Goal: Information Seeking & Learning: Learn about a topic

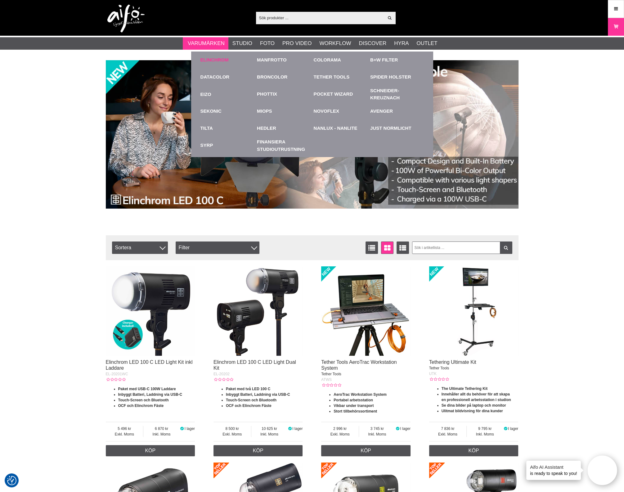
click at [208, 57] on link "Elinchrom" at bounding box center [214, 59] width 28 height 7
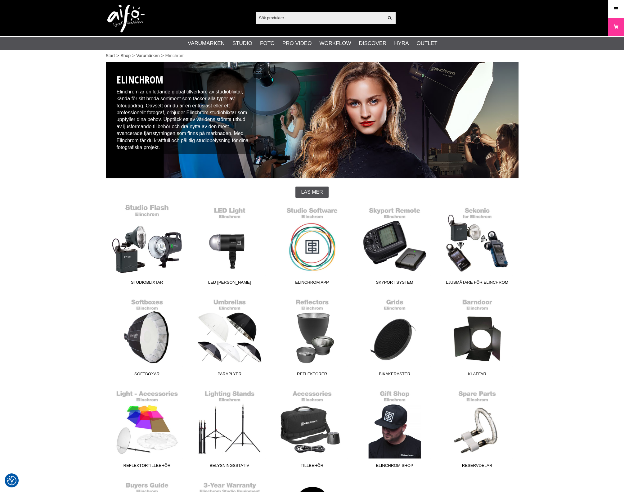
click at [154, 263] on link "Studioblixtar" at bounding box center [147, 246] width 83 height 84
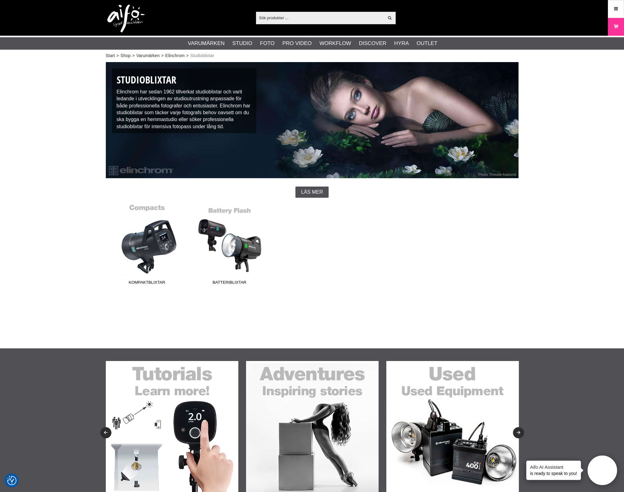
click at [153, 255] on link "Kompaktblixtar" at bounding box center [147, 246] width 83 height 84
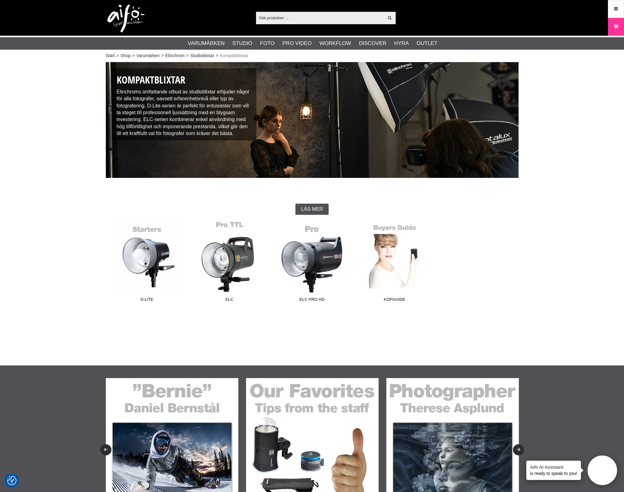
click at [244, 265] on link "ELC" at bounding box center [229, 263] width 83 height 84
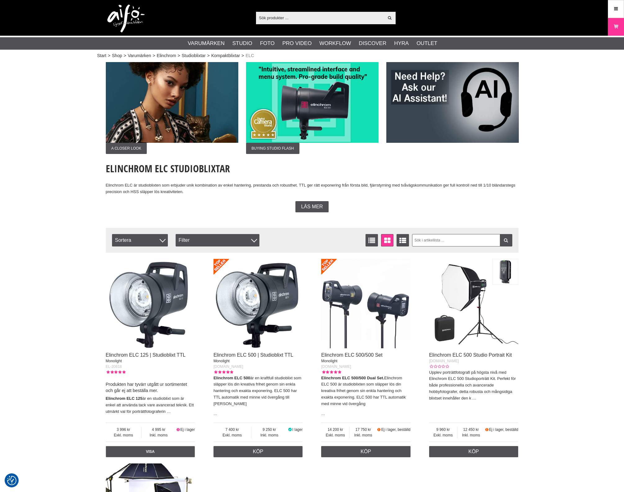
checkbox input "true"
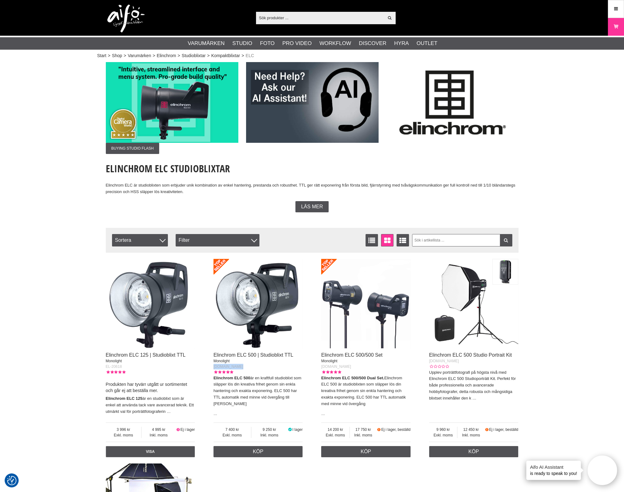
drag, startPoint x: 246, startPoint y: 368, endPoint x: 214, endPoint y: 367, distance: 32.6
click at [214, 367] on div "EL-20619.1.EU" at bounding box center [257, 367] width 89 height 6
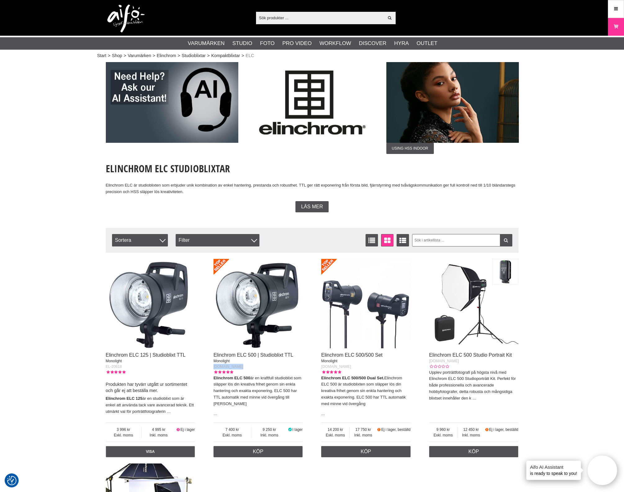
copy span "EL-20619.1.EU"
